Goal: Check status: Check status

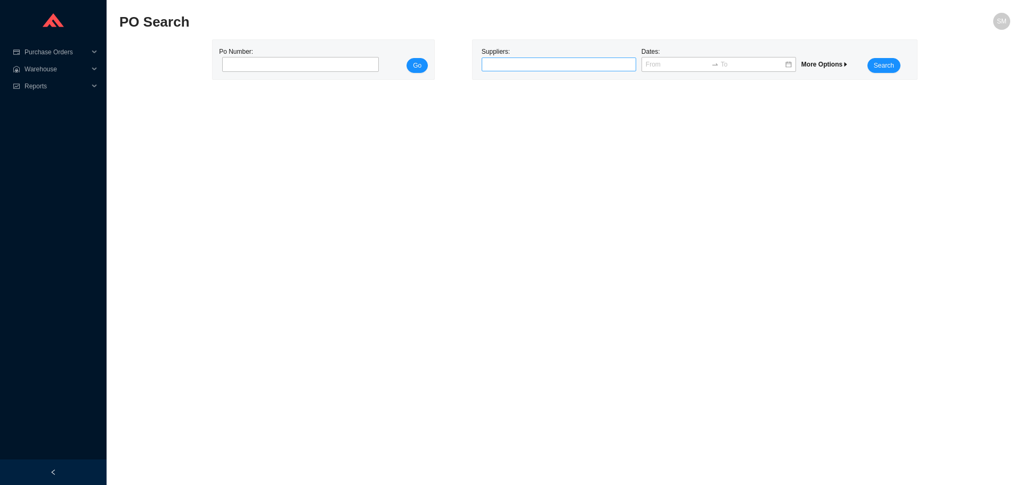
drag, startPoint x: 585, startPoint y: 55, endPoint x: 585, endPoint y: 61, distance: 6.4
click at [585, 60] on div "Suppliers:" at bounding box center [559, 59] width 160 height 27
click at [585, 63] on div at bounding box center [554, 64] width 141 height 11
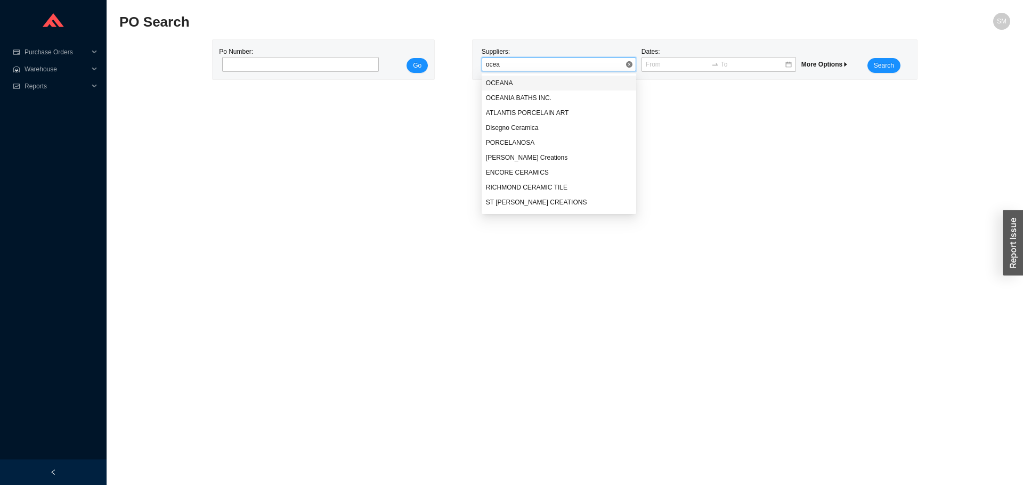
type input "ocean"
click at [571, 86] on div "OCEANA" at bounding box center [559, 83] width 146 height 10
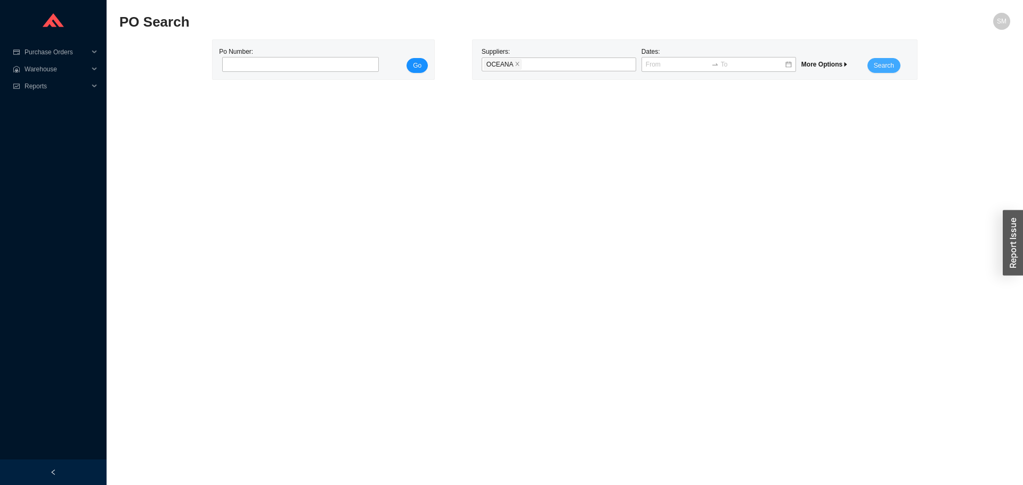
click at [888, 67] on span "Search" at bounding box center [884, 65] width 20 height 11
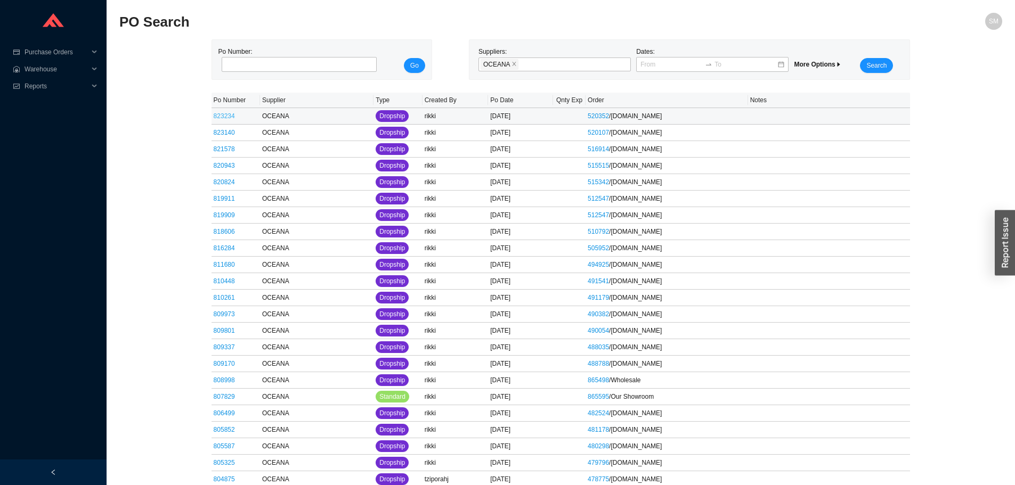
click at [222, 116] on link "823234" at bounding box center [224, 115] width 21 height 7
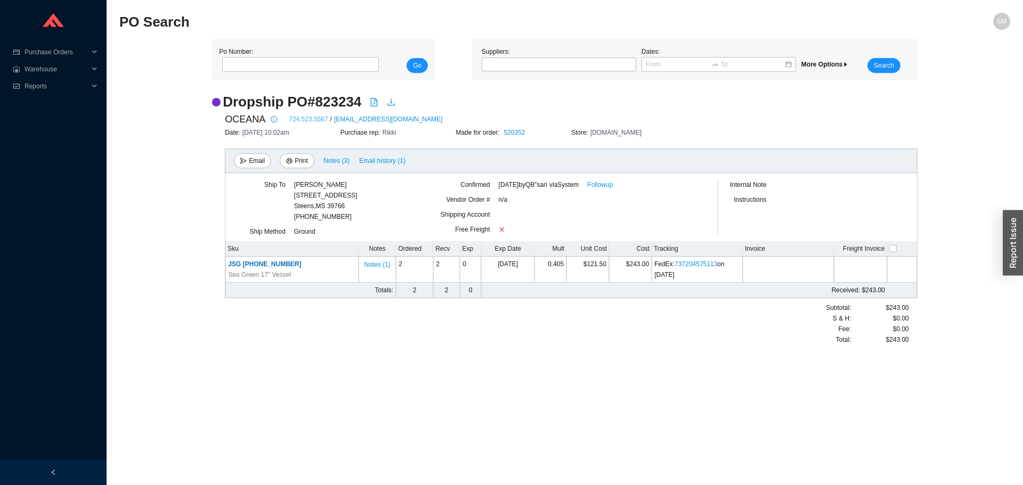
click at [297, 120] on link "724.523.5567" at bounding box center [308, 119] width 39 height 11
